Goal: Task Accomplishment & Management: Complete application form

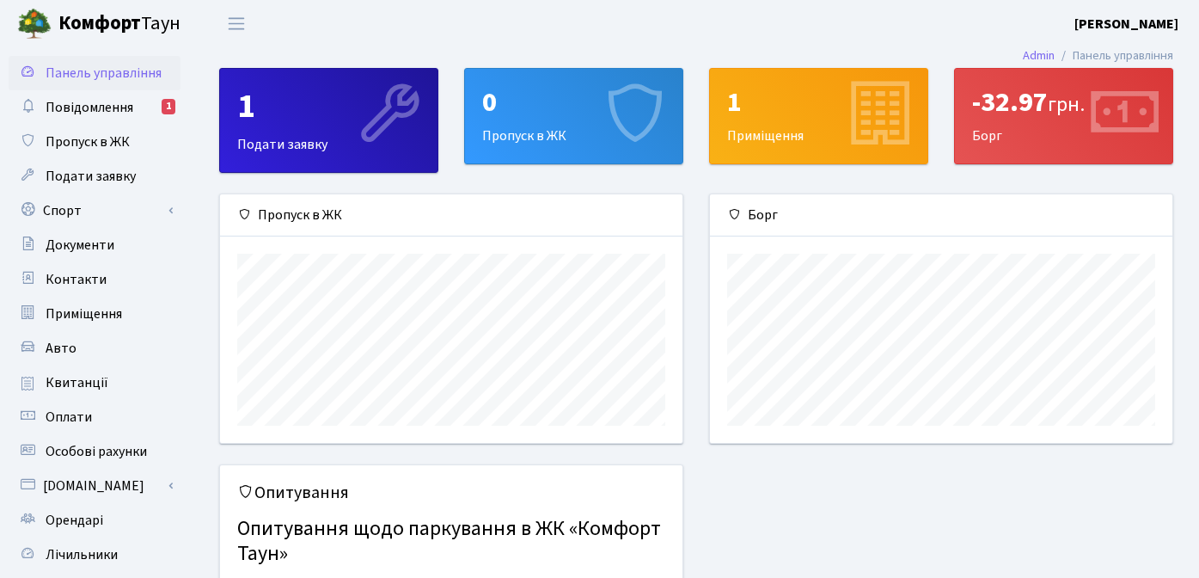
scroll to position [248, 462]
click at [109, 168] on span "Подати заявку" at bounding box center [91, 176] width 90 height 19
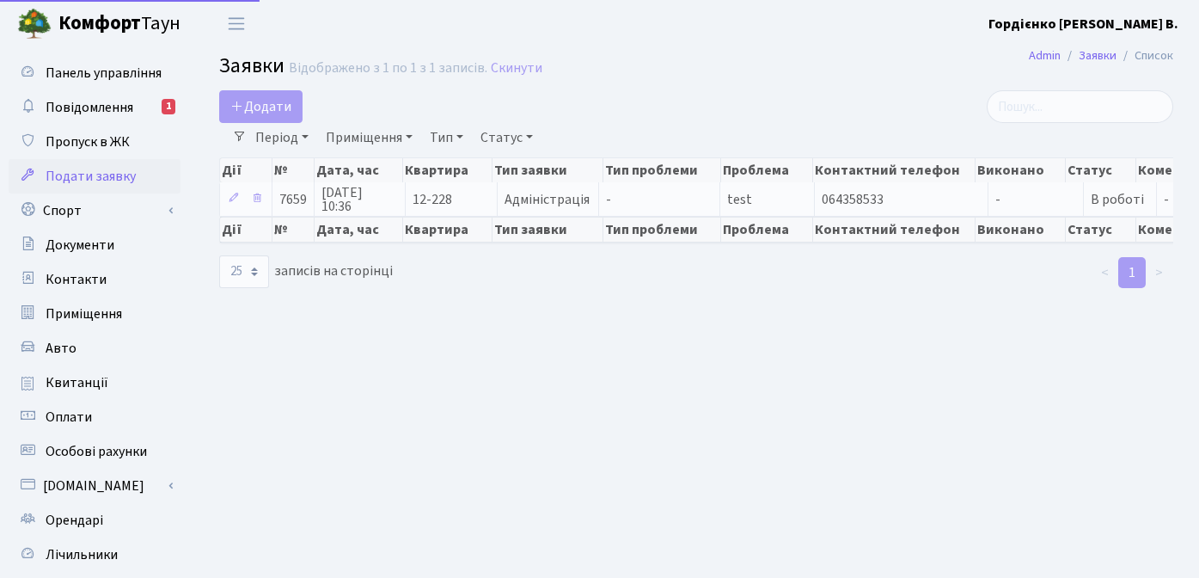
select select "25"
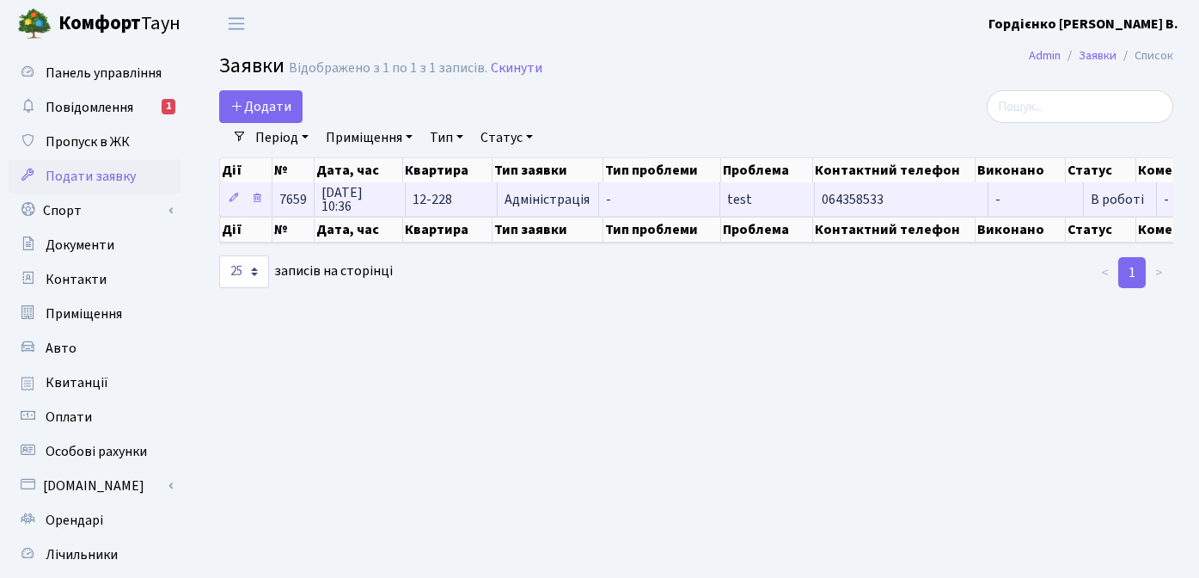
click at [564, 199] on span "Адміністрація" at bounding box center [548, 200] width 87 height 14
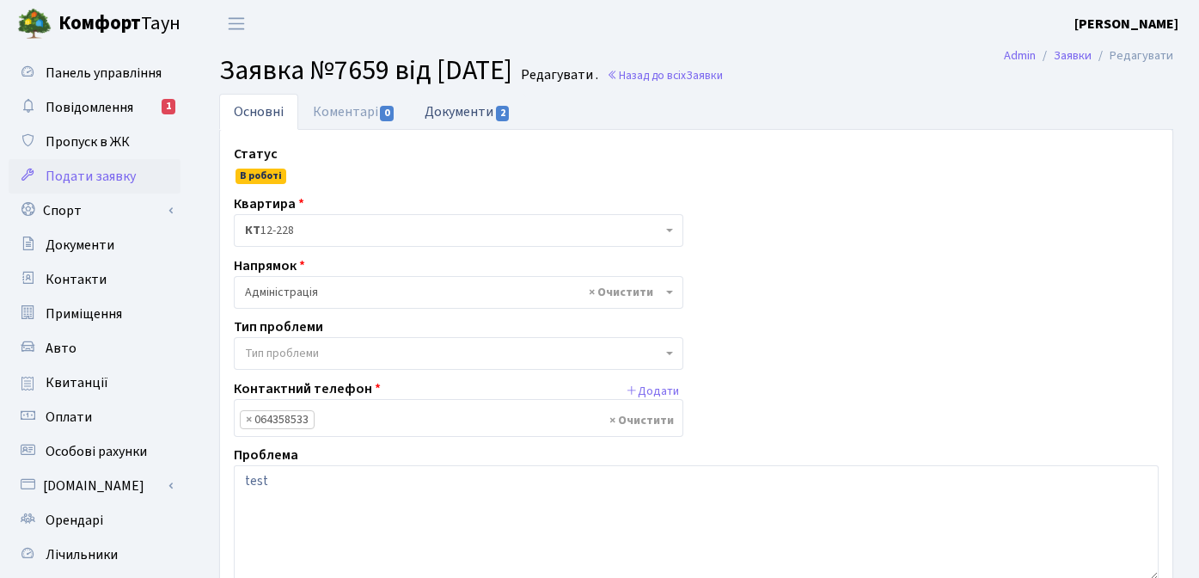
click at [458, 110] on link "Документи 2" at bounding box center [467, 111] width 115 height 35
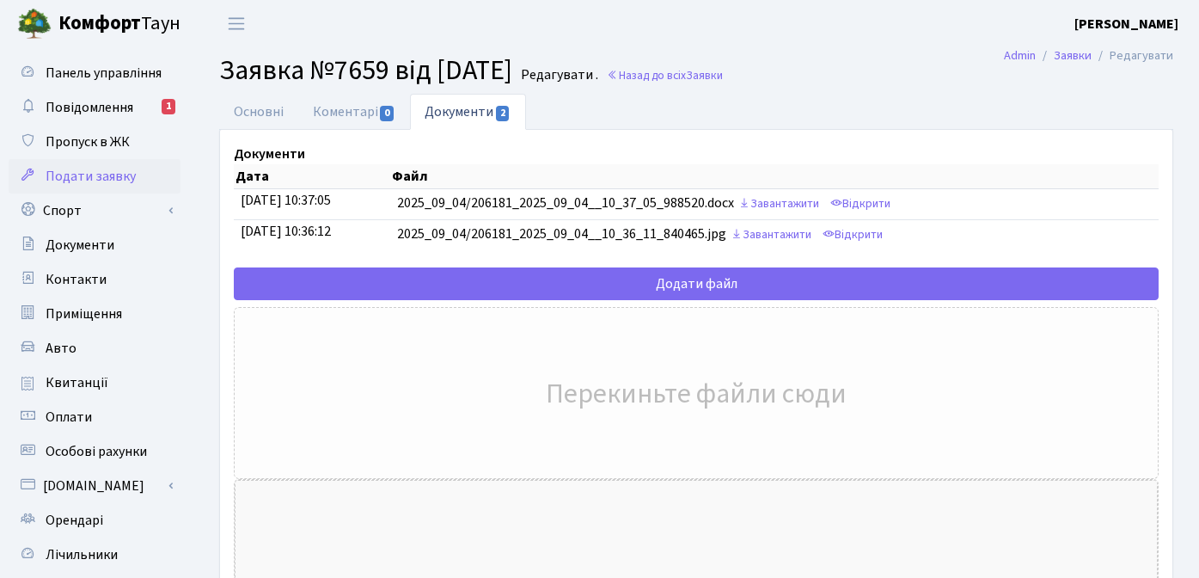
click at [679, 108] on ul "Основні Коментарі 0 Документи 2" at bounding box center [696, 112] width 954 height 36
click at [340, 104] on link "Коментарі 0" at bounding box center [354, 111] width 112 height 35
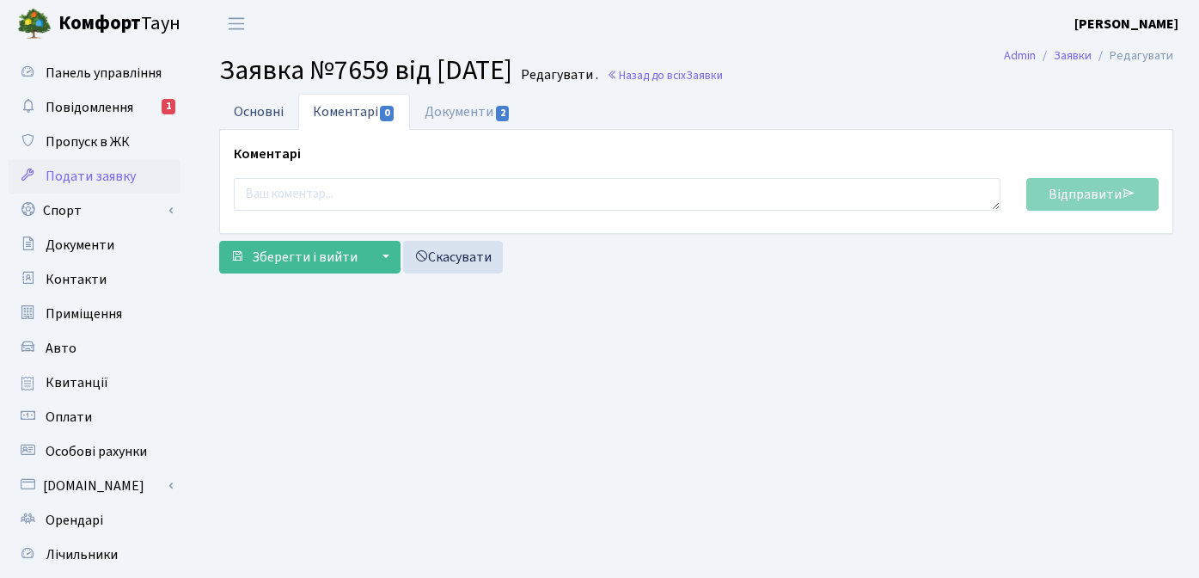
click at [256, 114] on link "Основні" at bounding box center [258, 111] width 79 height 35
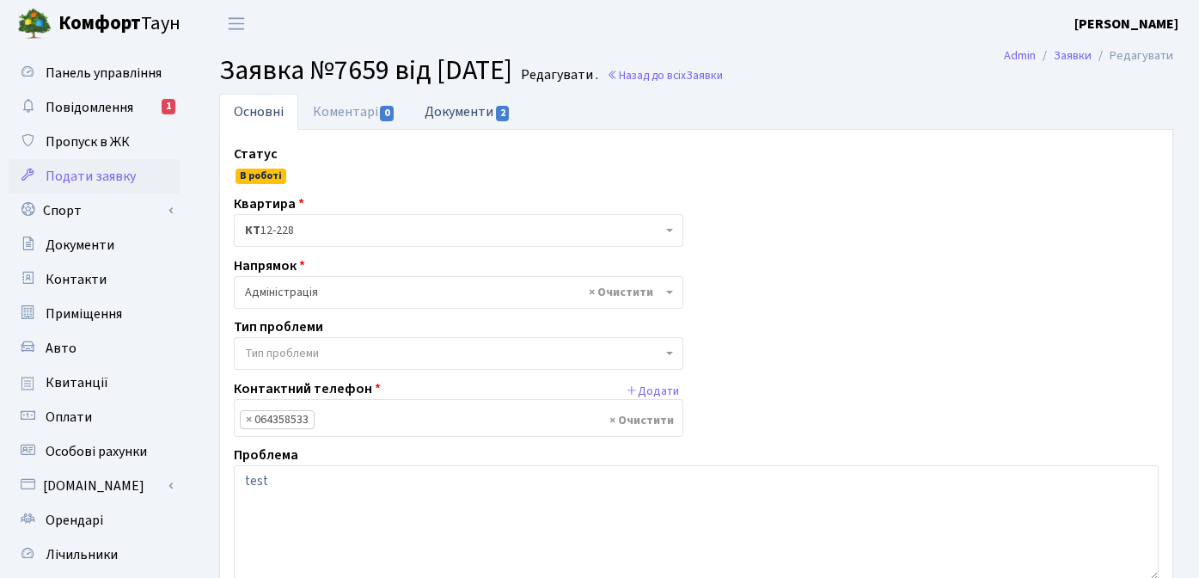
click at [464, 107] on link "Документи 2" at bounding box center [467, 111] width 115 height 35
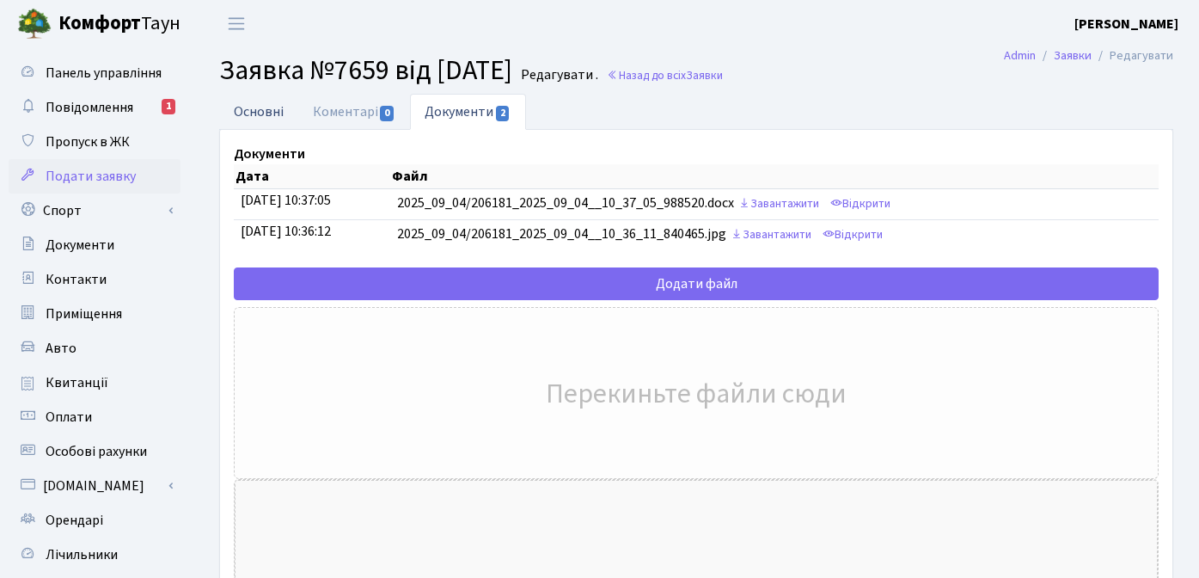
click at [250, 106] on link "Основні" at bounding box center [258, 111] width 79 height 35
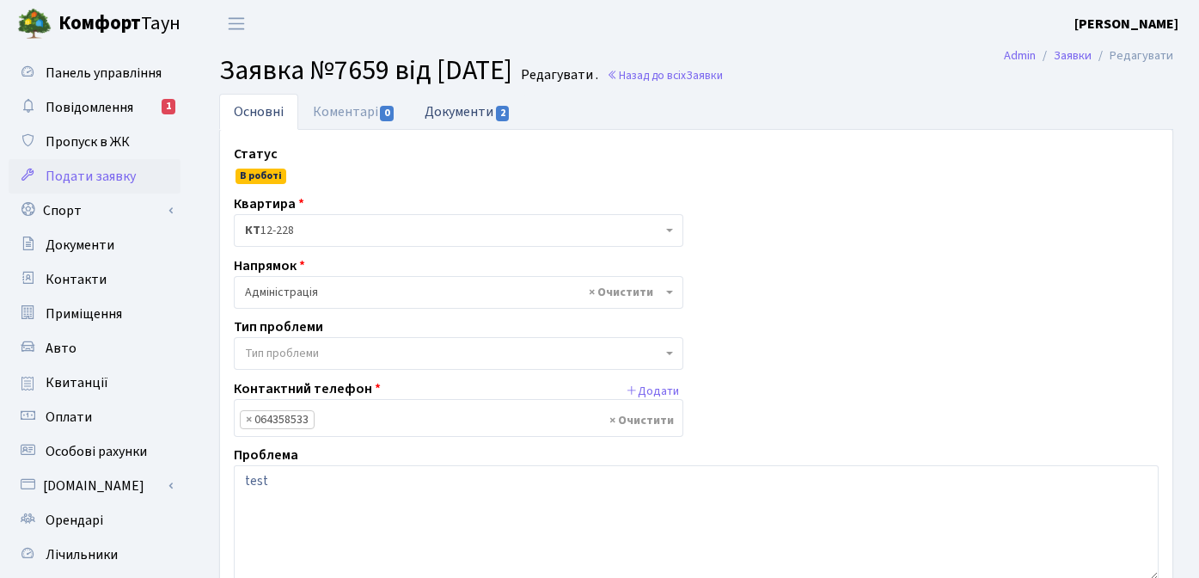
click at [452, 118] on link "Документи 2" at bounding box center [467, 111] width 115 height 35
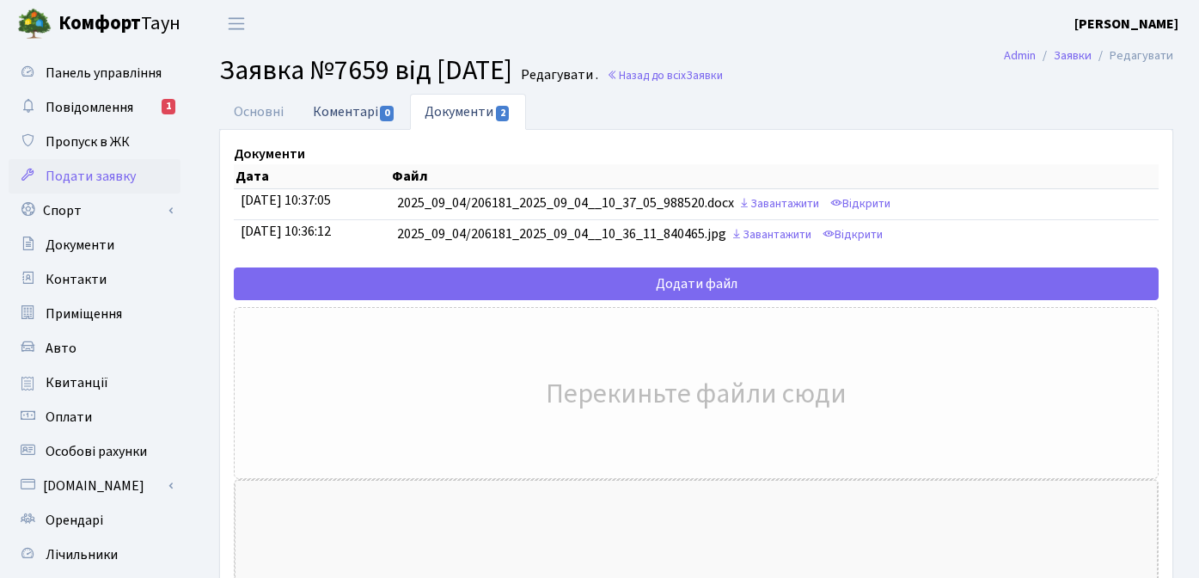
click at [365, 112] on link "Коментарі 0" at bounding box center [354, 111] width 112 height 35
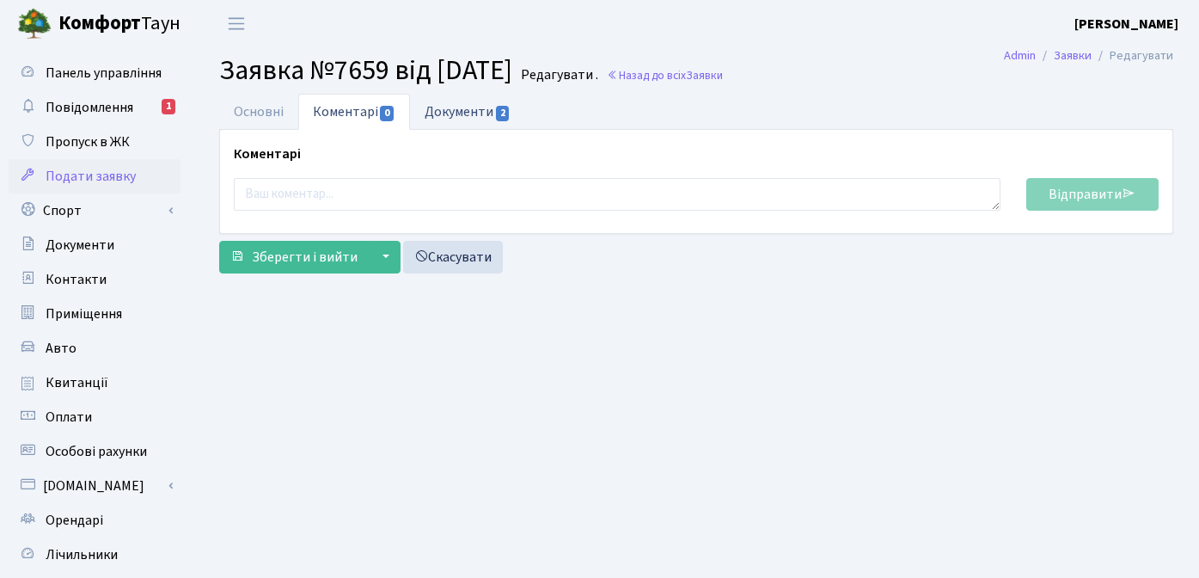
click at [446, 113] on link "Документи 2" at bounding box center [467, 111] width 115 height 35
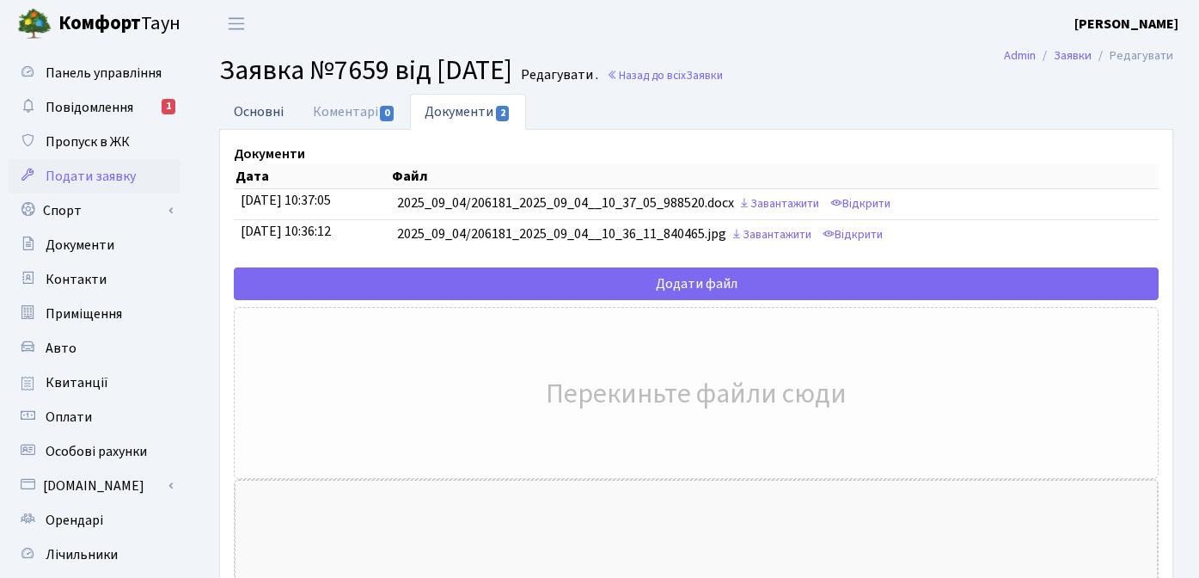
click at [266, 113] on link "Основні" at bounding box center [258, 111] width 79 height 35
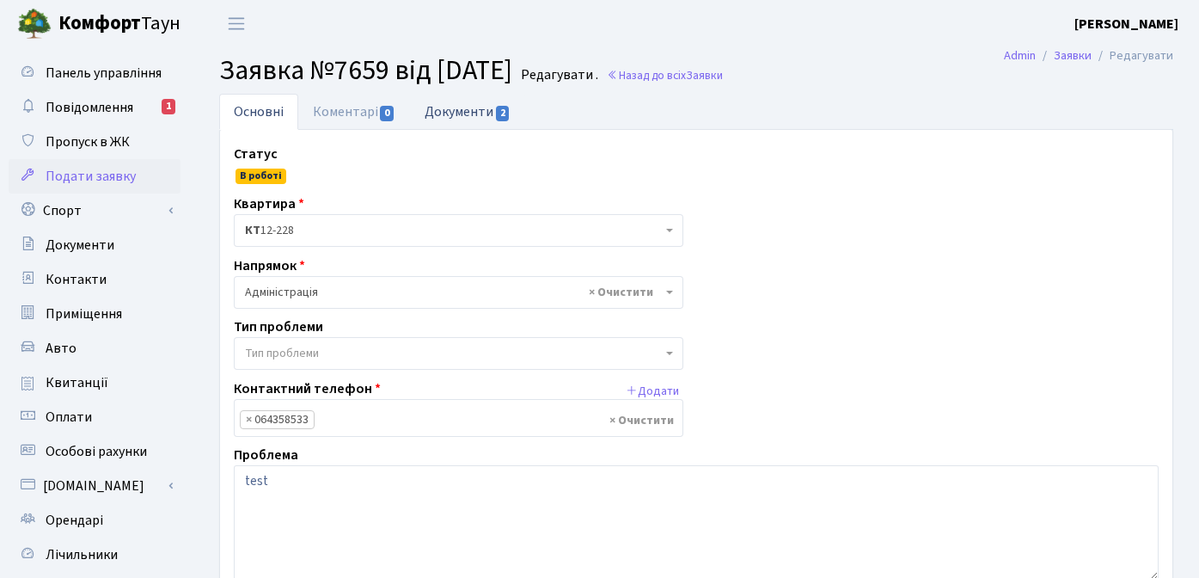
click at [473, 117] on link "Документи 2" at bounding box center [467, 111] width 115 height 35
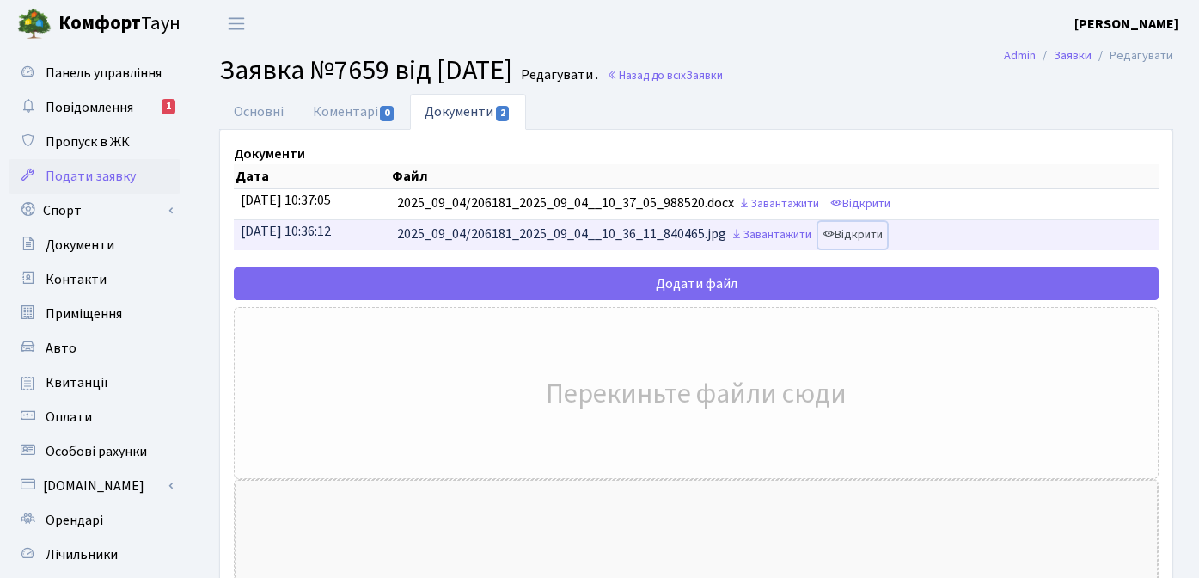
click at [884, 235] on link "Відкрити" at bounding box center [852, 235] width 69 height 27
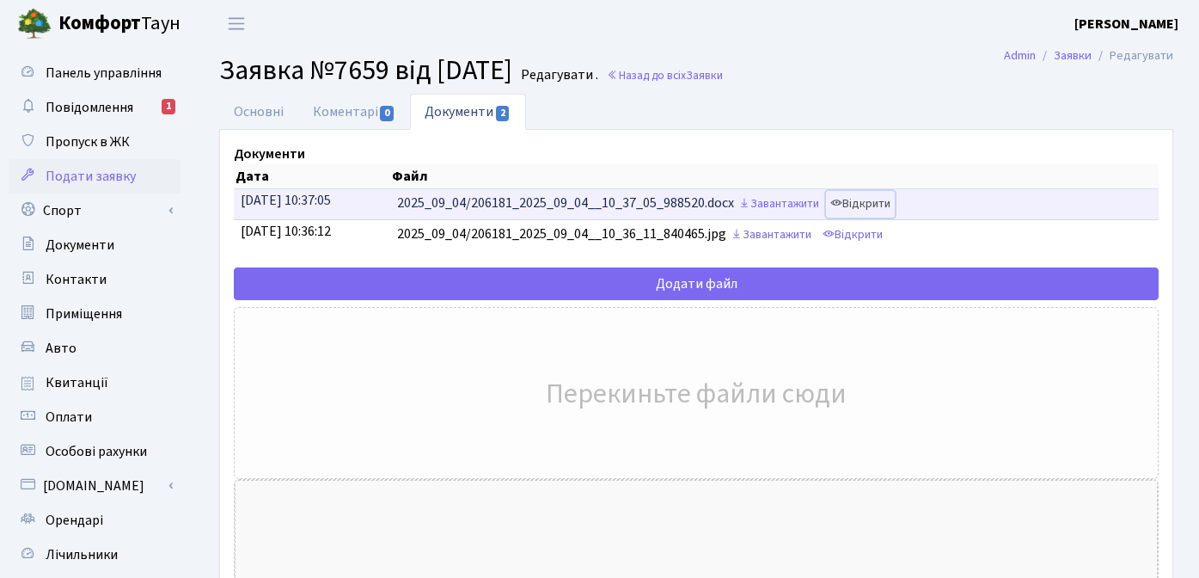
click at [895, 203] on link "Відкрити" at bounding box center [860, 204] width 69 height 27
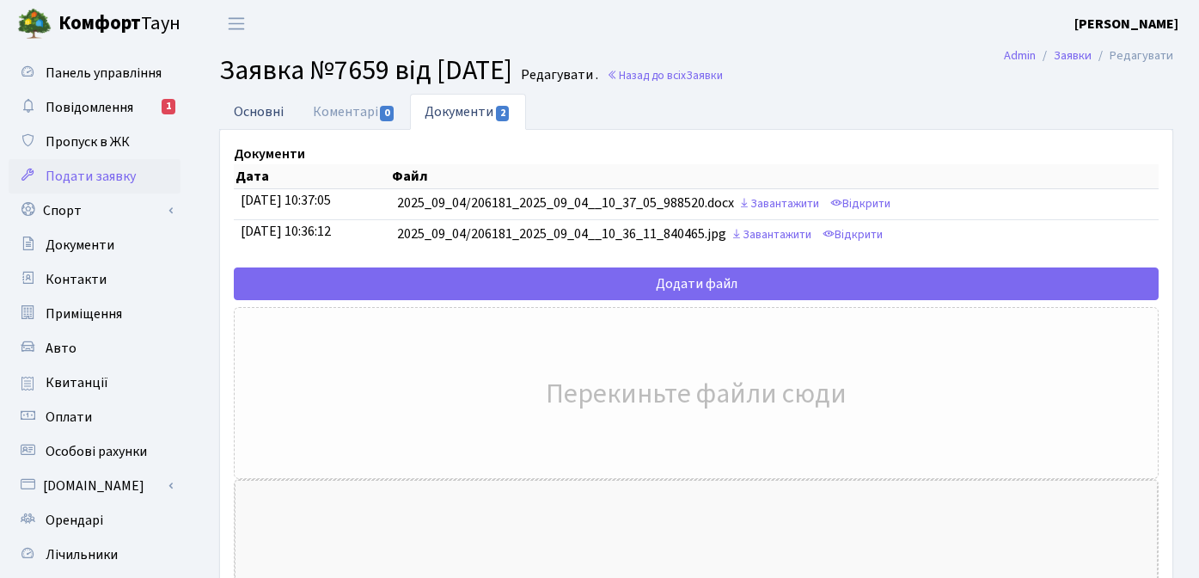
click at [260, 110] on link "Основні" at bounding box center [258, 111] width 79 height 35
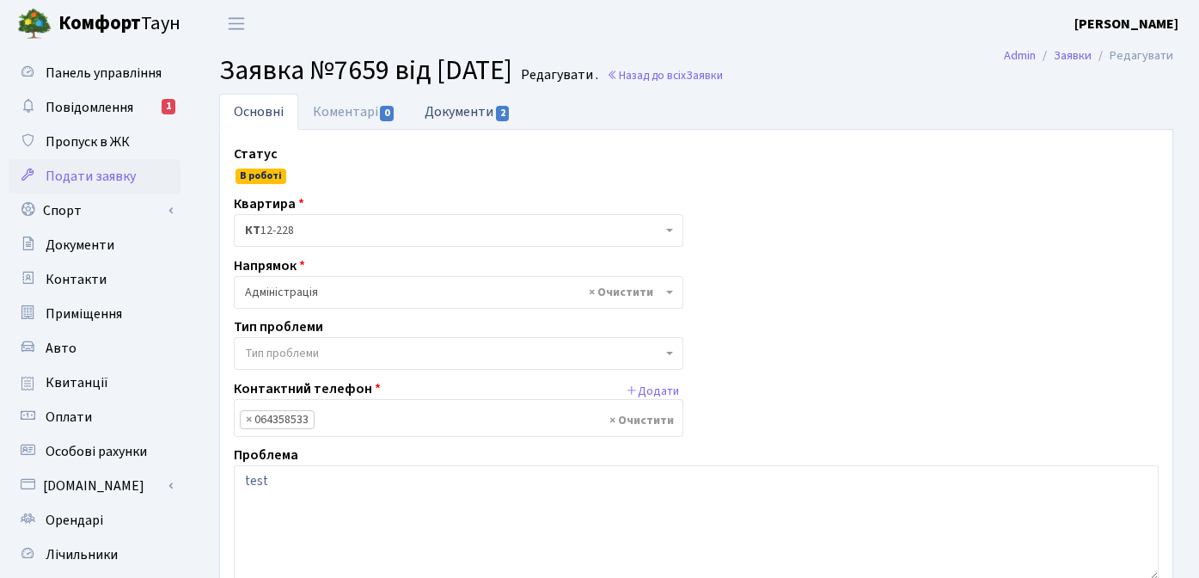
click at [462, 112] on link "Документи 2" at bounding box center [467, 111] width 115 height 35
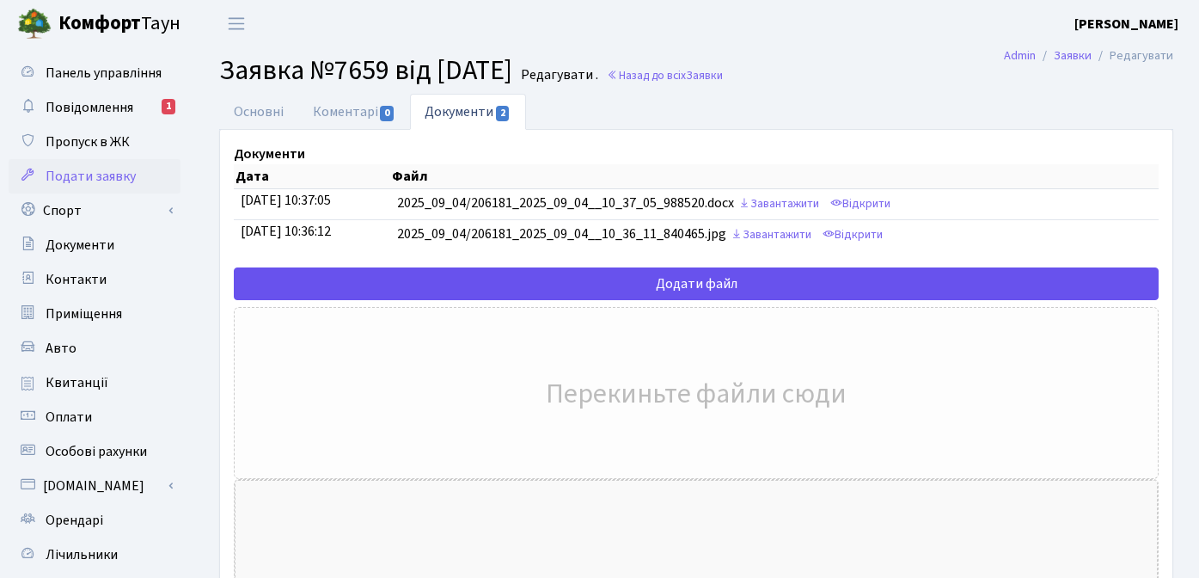
click at [707, 282] on input "file" at bounding box center [198, 283] width 1919 height 31
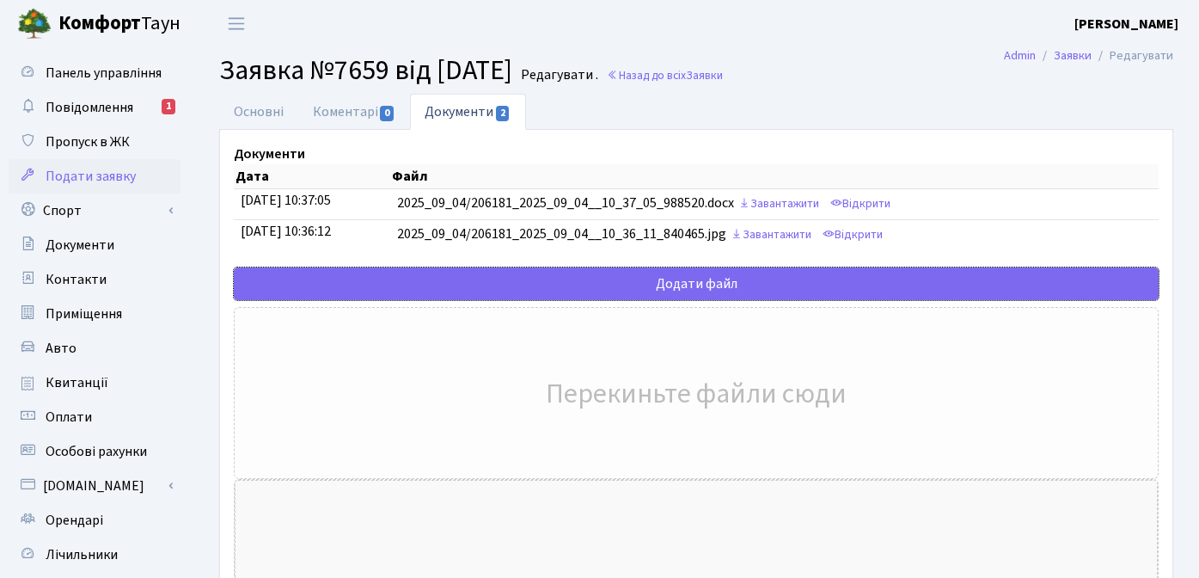
click at [1134, 21] on b "[PERSON_NAME]" at bounding box center [1126, 24] width 104 height 19
click at [1058, 91] on link "Вийти" at bounding box center [1092, 94] width 171 height 27
